Goal: Task Accomplishment & Management: Manage account settings

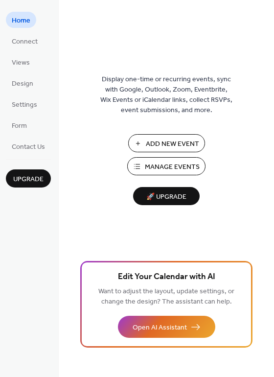
click at [174, 168] on span "Manage Events" at bounding box center [172, 167] width 55 height 10
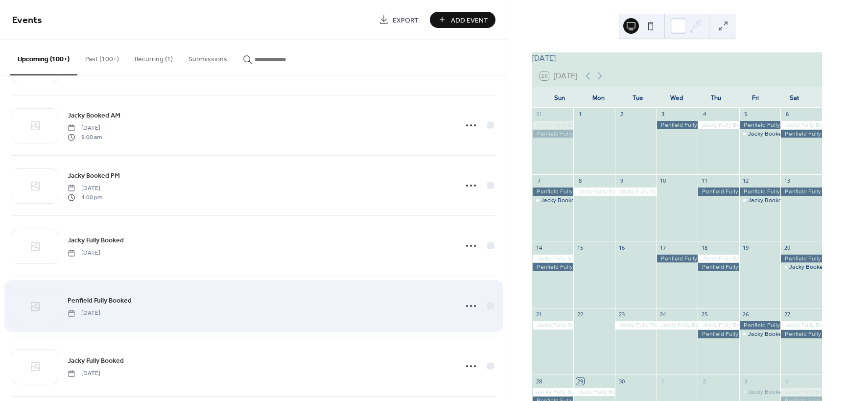
scroll to position [441, 0]
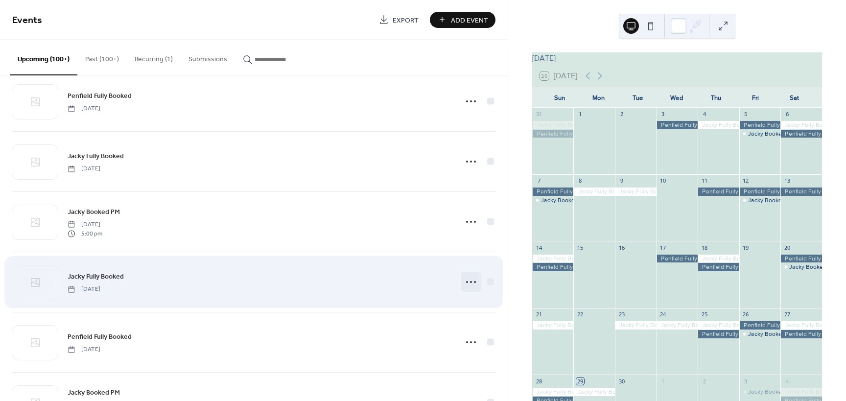
click at [467, 283] on icon at bounding box center [471, 282] width 16 height 16
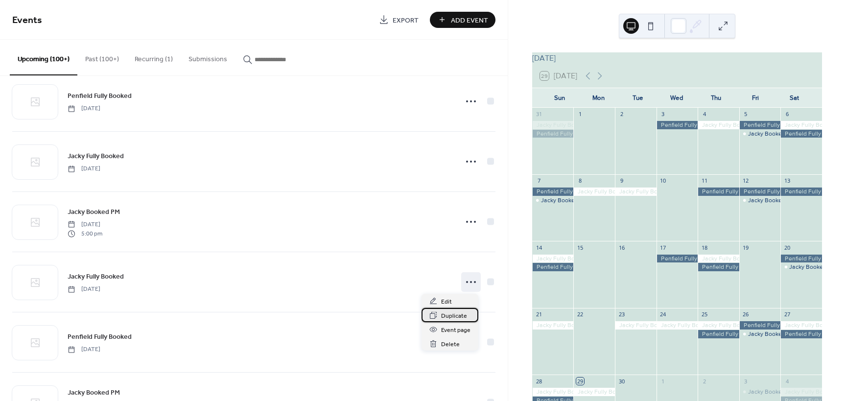
click at [452, 315] on span "Duplicate" at bounding box center [454, 316] width 26 height 10
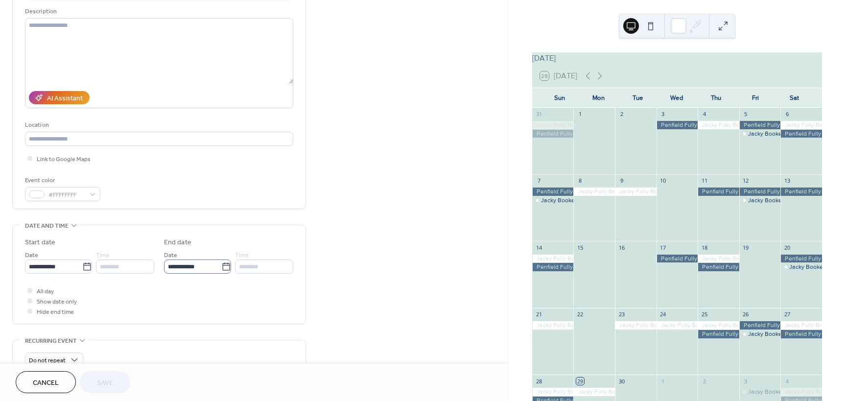
scroll to position [98, 0]
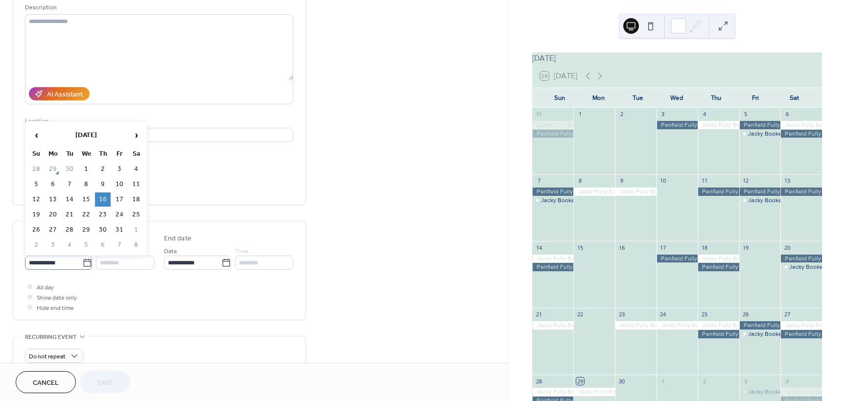
click at [87, 265] on icon at bounding box center [87, 263] width 10 height 10
click at [82, 265] on input "**********" at bounding box center [53, 263] width 57 height 14
click at [137, 136] on span "›" at bounding box center [136, 135] width 15 height 20
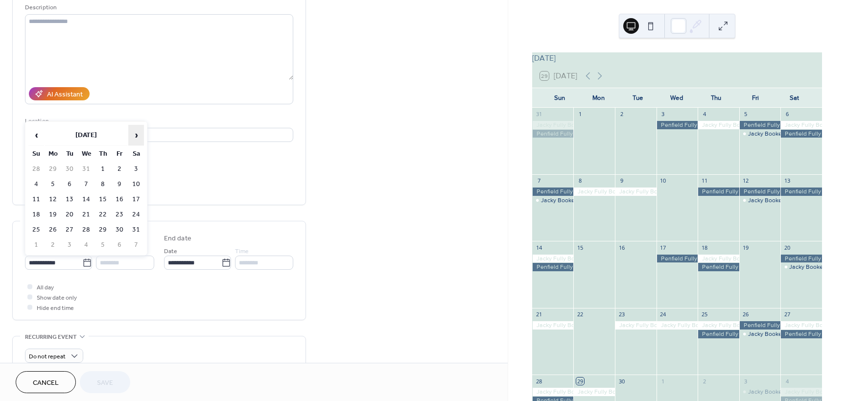
click at [137, 136] on span "›" at bounding box center [136, 135] width 15 height 20
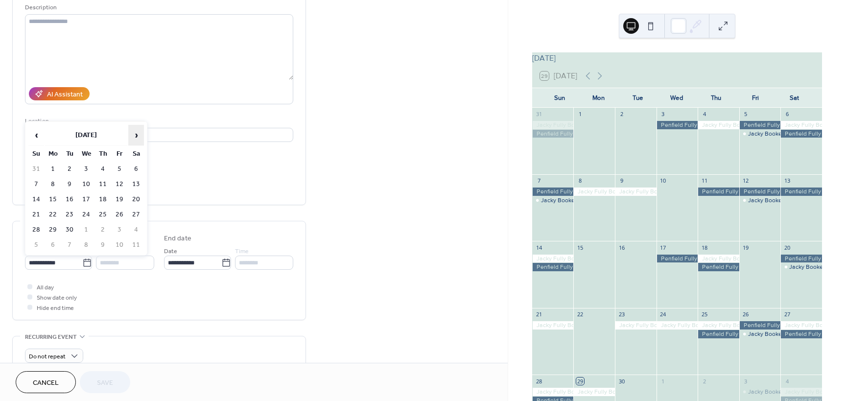
click at [137, 136] on span "›" at bounding box center [136, 135] width 15 height 20
click at [38, 200] on td "12" at bounding box center [36, 199] width 16 height 14
type input "**********"
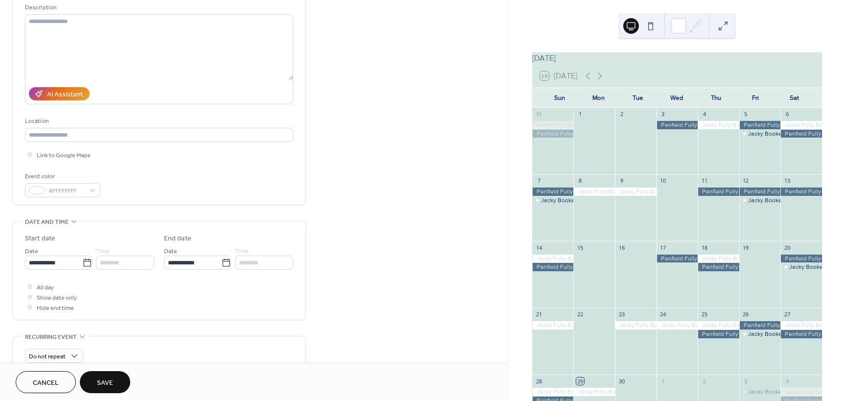
click at [111, 380] on span "Save" at bounding box center [105, 383] width 16 height 10
